Goal: Find specific page/section: Find specific page/section

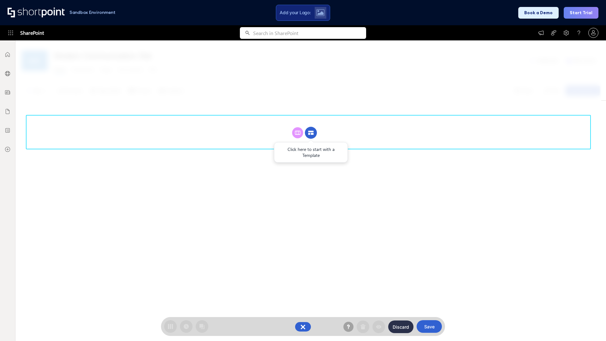
click at [311, 133] on circle at bounding box center [311, 133] width 12 height 12
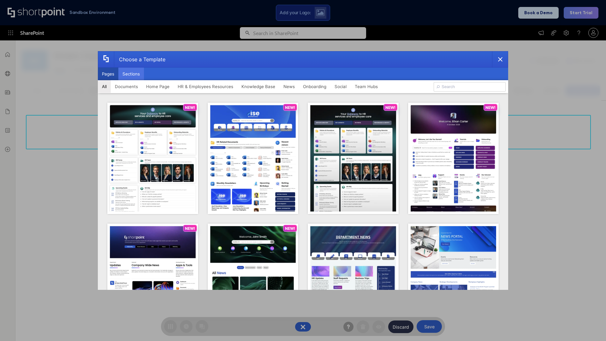
click at [131, 74] on button "Sections" at bounding box center [131, 74] width 26 height 13
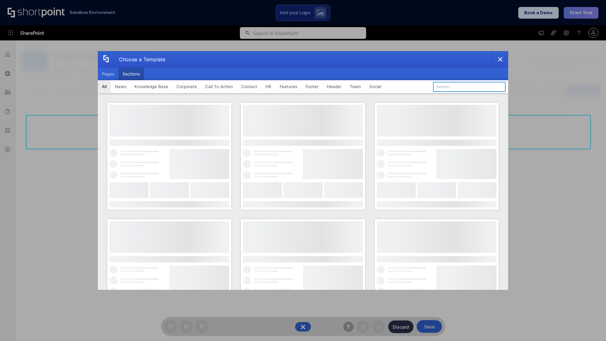
type input "Teams Basics"
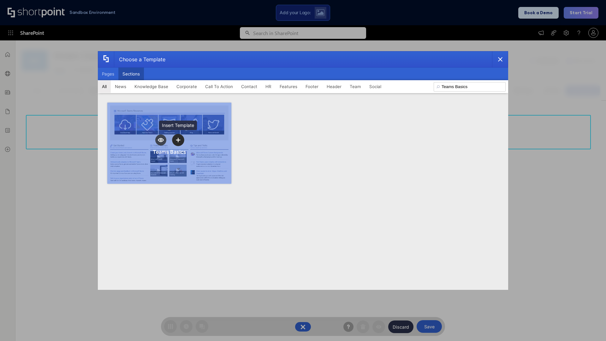
click at [178, 140] on icon "template selector" at bounding box center [178, 140] width 4 height 4
